Goal: Information Seeking & Learning: Learn about a topic

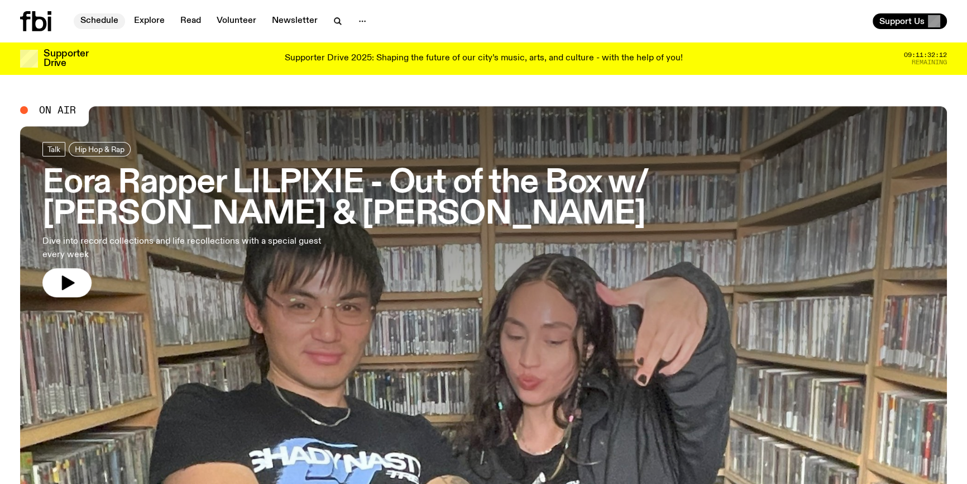
click at [102, 26] on link "Schedule" at bounding box center [99, 21] width 51 height 16
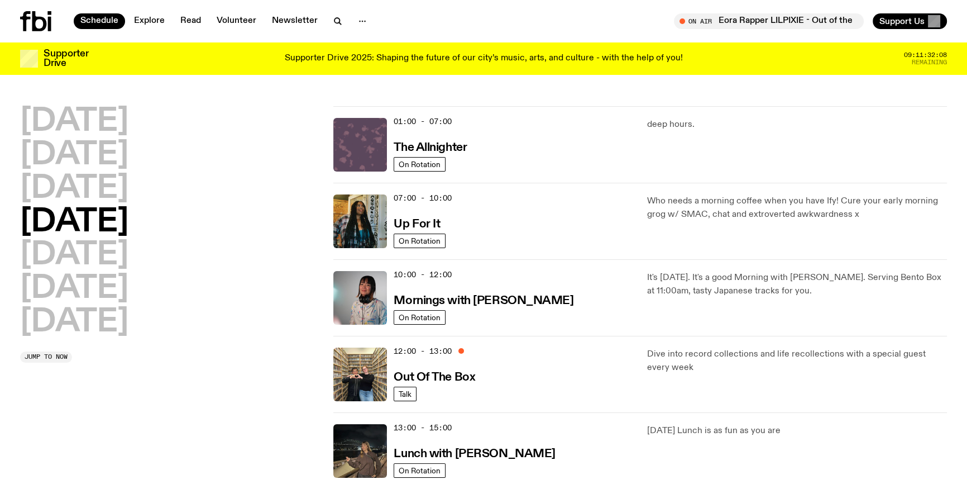
click at [333, 146] on img at bounding box center [360, 145] width 54 height 54
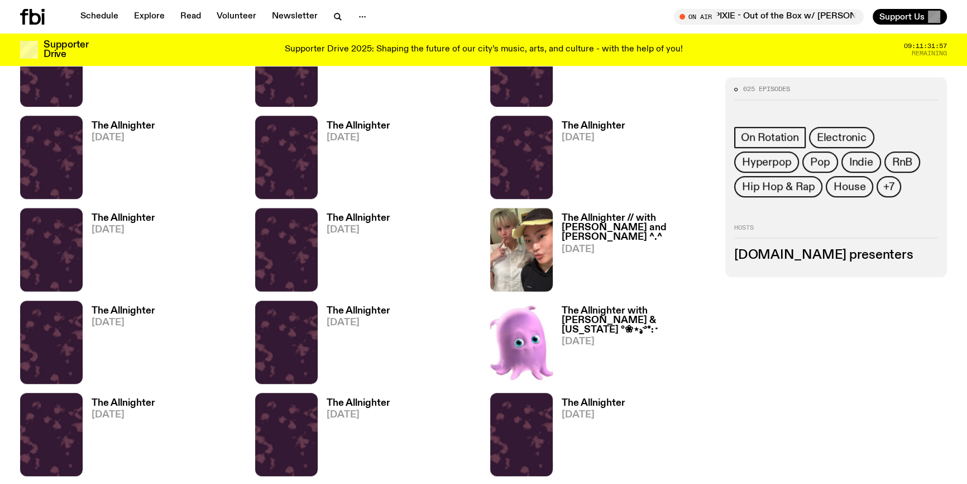
scroll to position [906, 0]
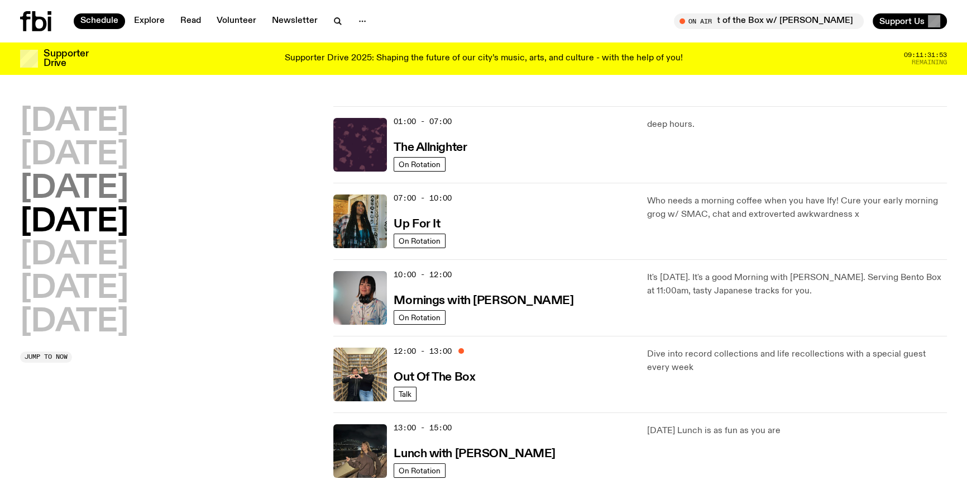
click at [61, 194] on h2 "[DATE]" at bounding box center [74, 188] width 108 height 31
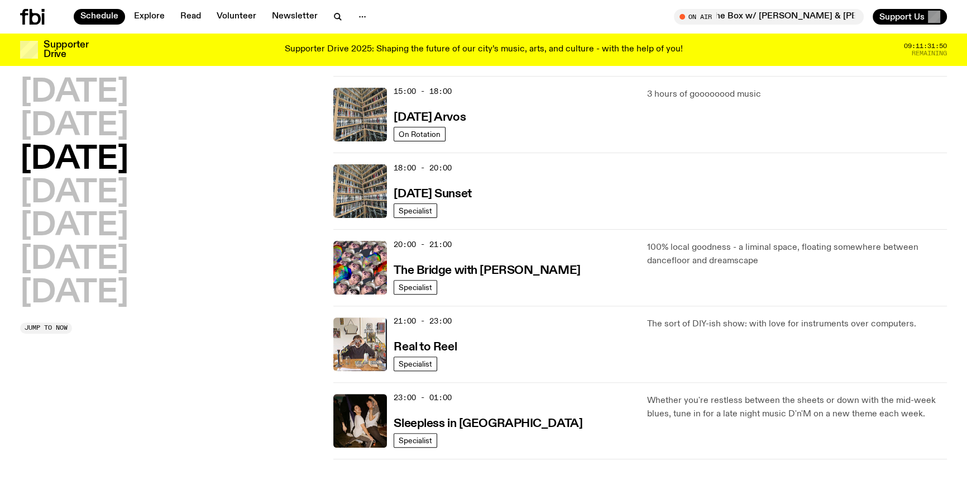
scroll to position [386, 0]
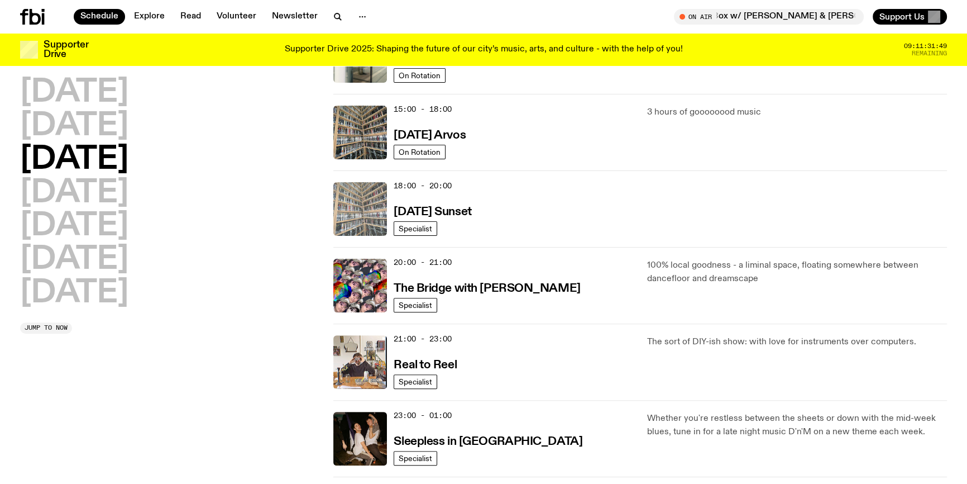
click at [357, 210] on img at bounding box center [360, 209] width 54 height 54
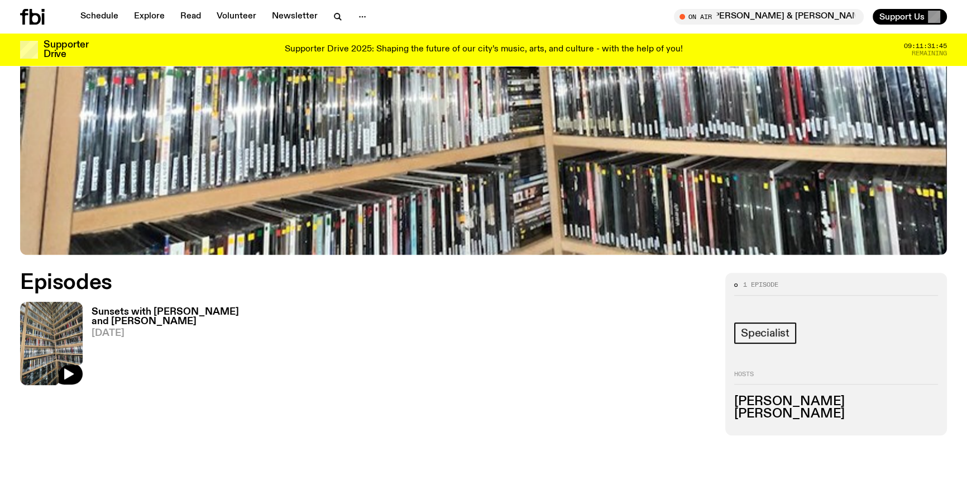
scroll to position [348, 0]
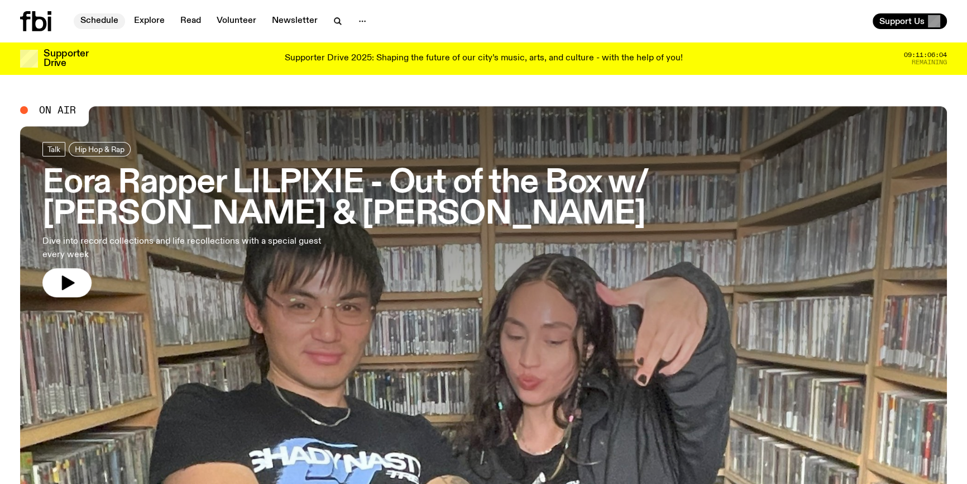
click at [95, 22] on link "Schedule" at bounding box center [99, 21] width 51 height 16
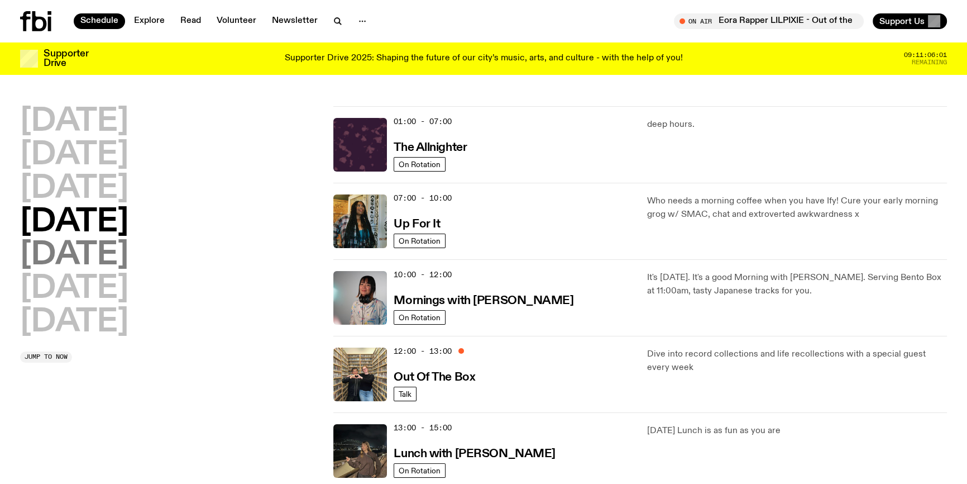
click at [84, 253] on h2 "[DATE]" at bounding box center [74, 255] width 108 height 31
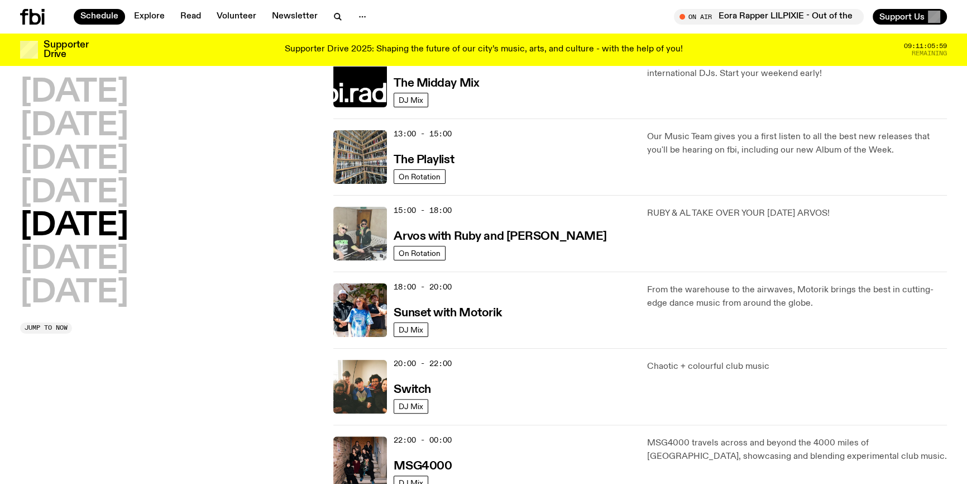
scroll to position [285, 0]
click at [362, 232] on img at bounding box center [360, 234] width 54 height 54
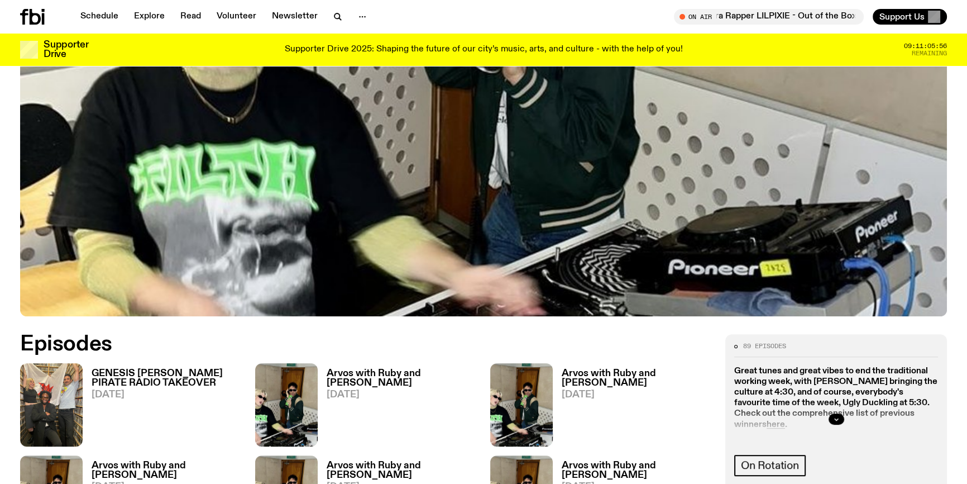
scroll to position [500, 0]
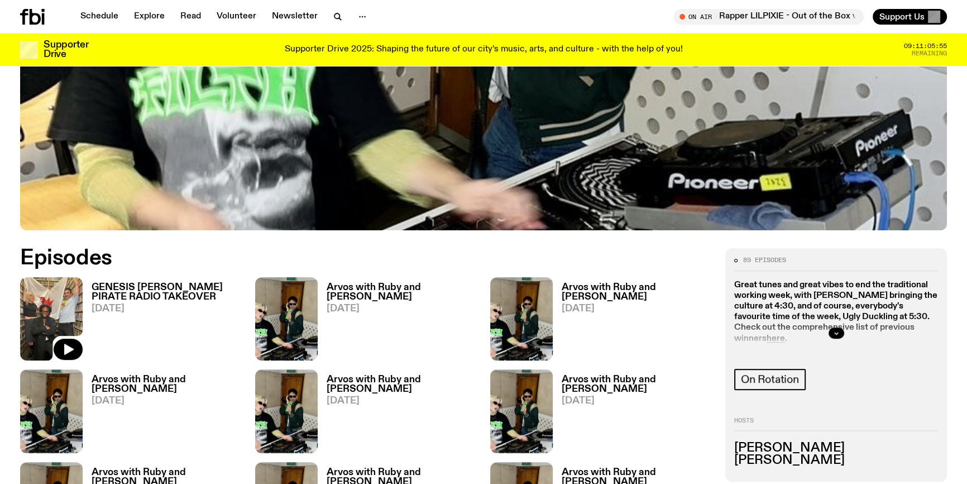
click at [56, 277] on img at bounding box center [51, 318] width 63 height 83
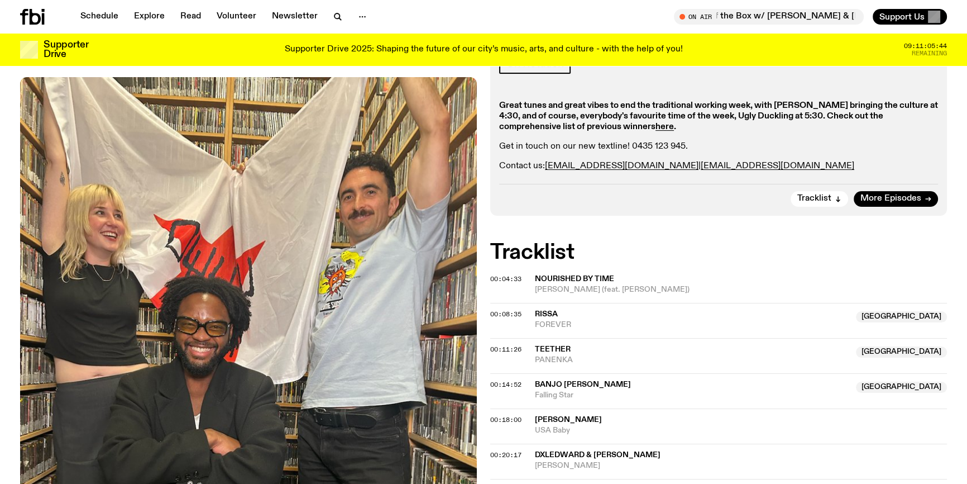
scroll to position [300, 0]
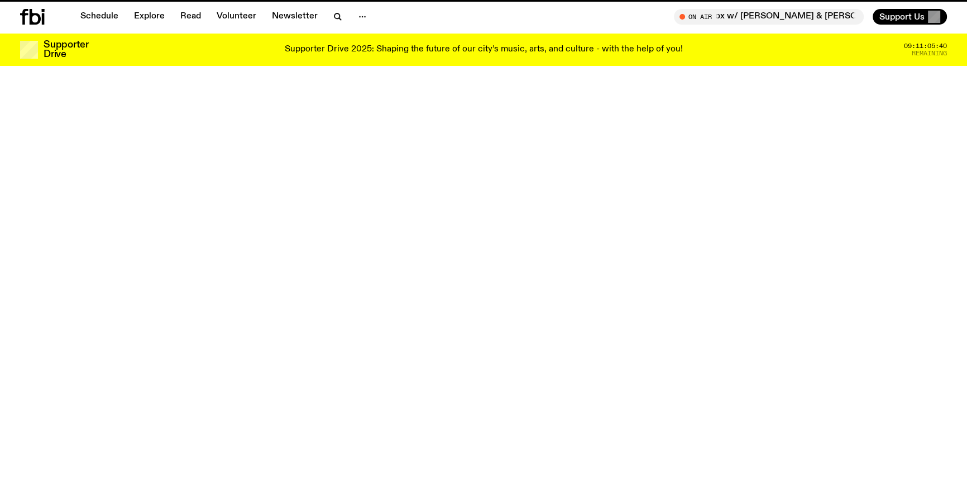
scroll to position [500, 0]
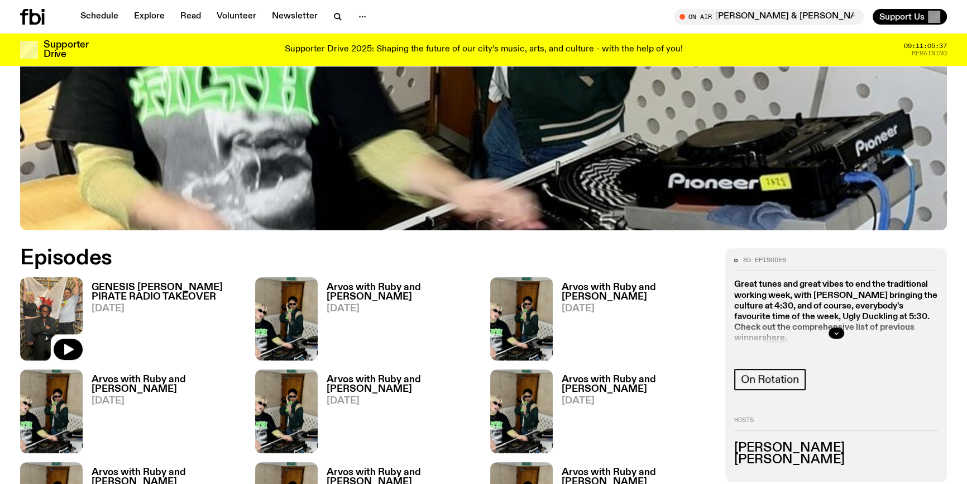
click at [52, 277] on img at bounding box center [51, 318] width 63 height 83
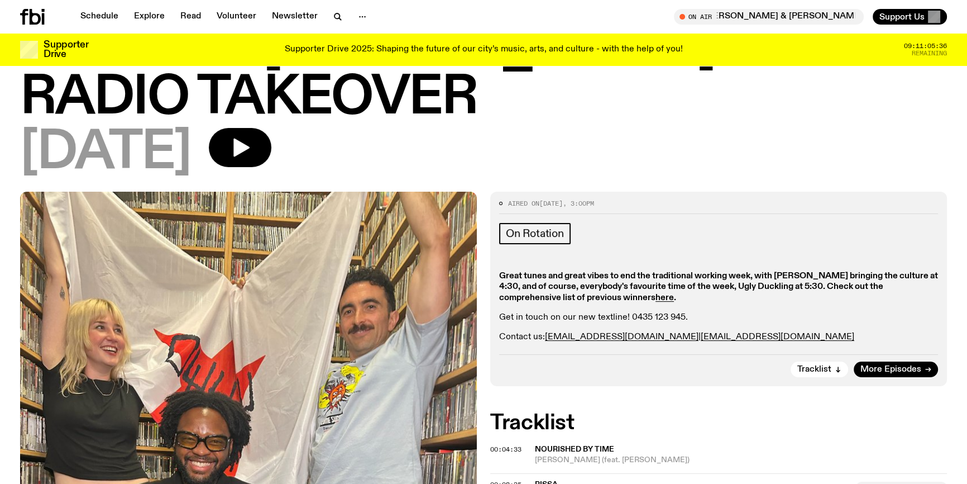
scroll to position [150, 0]
